Goal: Find contact information: Find contact information

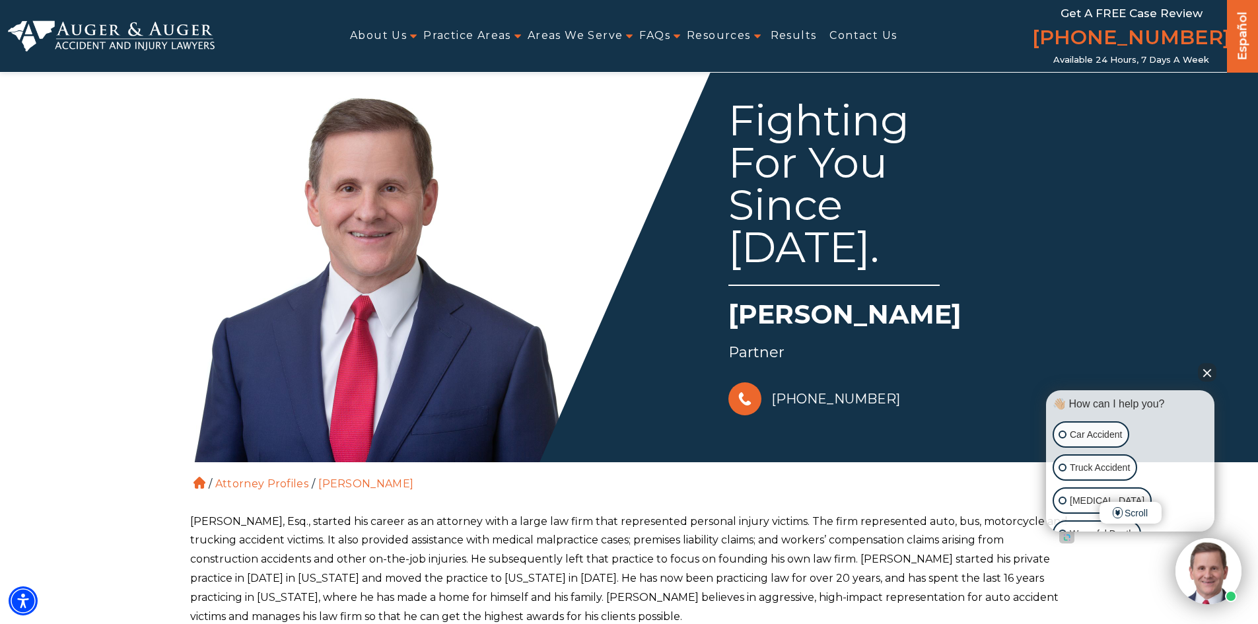
click at [1208, 375] on button "Close Intaker Chat Widget" at bounding box center [1207, 372] width 18 height 18
